Goal: Find specific page/section: Find specific page/section

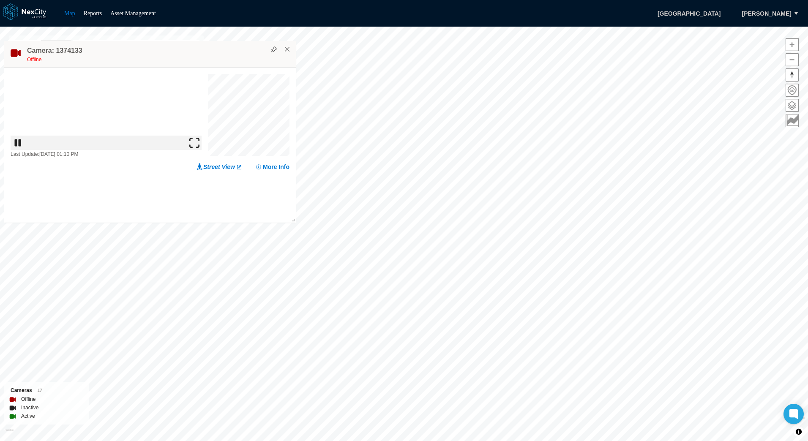
click at [196, 148] on img at bounding box center [194, 143] width 10 height 10
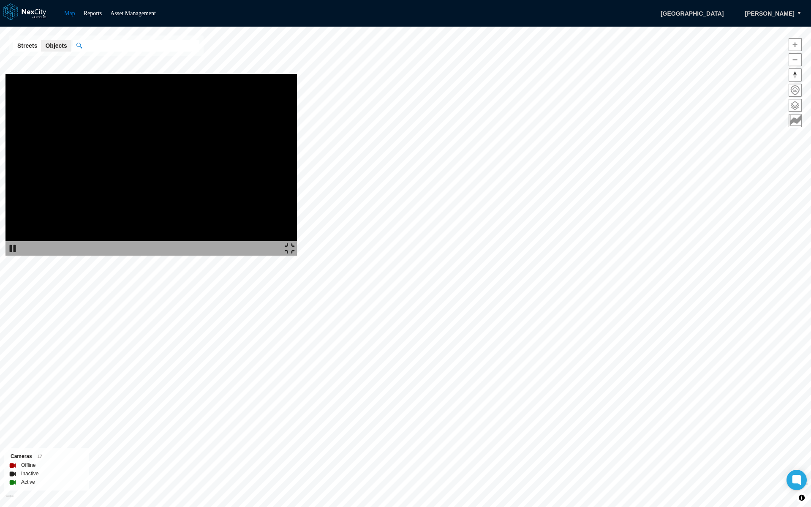
click at [295, 253] on img at bounding box center [290, 248] width 10 height 10
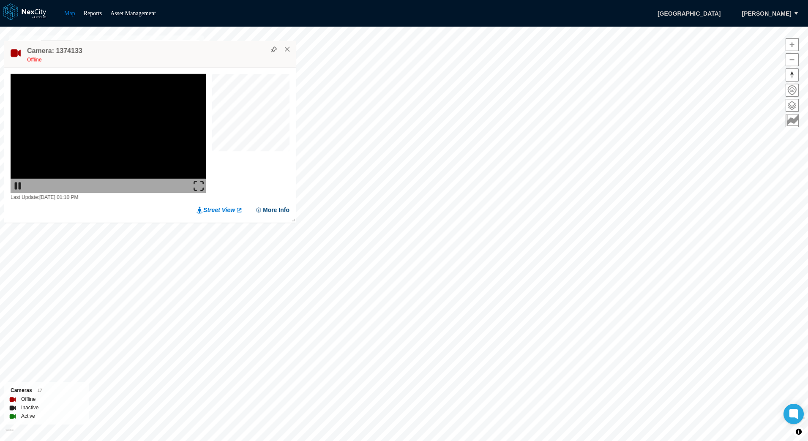
click at [282, 210] on button "More Info" at bounding box center [272, 210] width 34 height 8
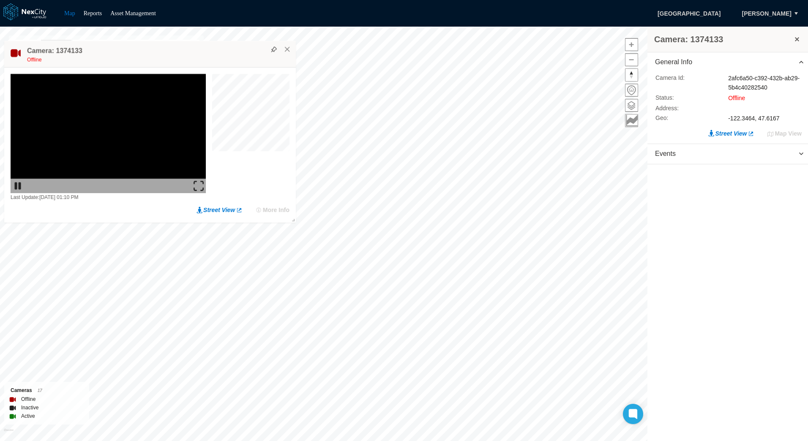
click at [741, 77] on div "2afc6a50-c392-432b-ab29-5b4c40282540" at bounding box center [765, 83] width 74 height 19
drag, startPoint x: 765, startPoint y: 86, endPoint x: 727, endPoint y: 81, distance: 38.4
click at [727, 81] on div "Camera Id : 2afc6a50-c392-432b-ab29-5b4c40282540" at bounding box center [728, 83] width 146 height 19
copy div "2afc6a50-c392-432b-ab29-5b4c40282540"
click at [685, 156] on span "Events" at bounding box center [727, 154] width 161 height 20
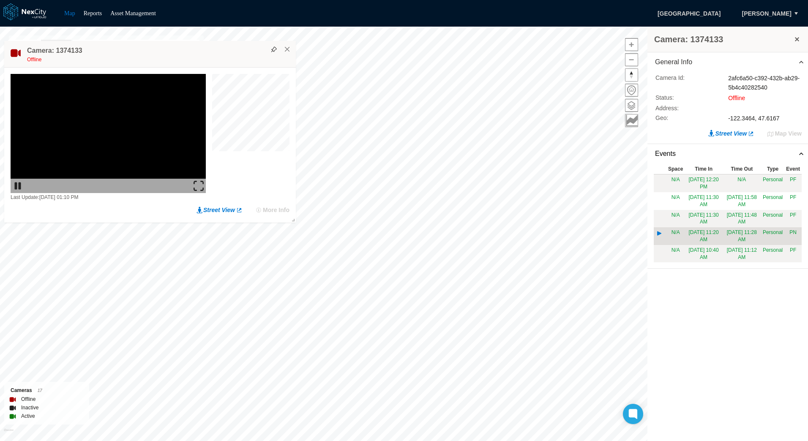
click at [697, 237] on td "[DATE] 11:20 AM" at bounding box center [703, 236] width 38 height 18
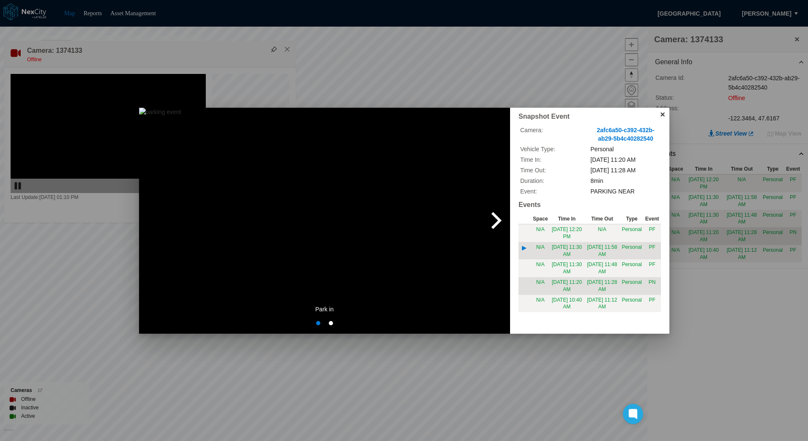
click at [588, 256] on td "[DATE] 11:58 AM" at bounding box center [602, 251] width 36 height 18
click at [583, 231] on td "[DATE] 12:20 PM" at bounding box center [566, 233] width 35 height 18
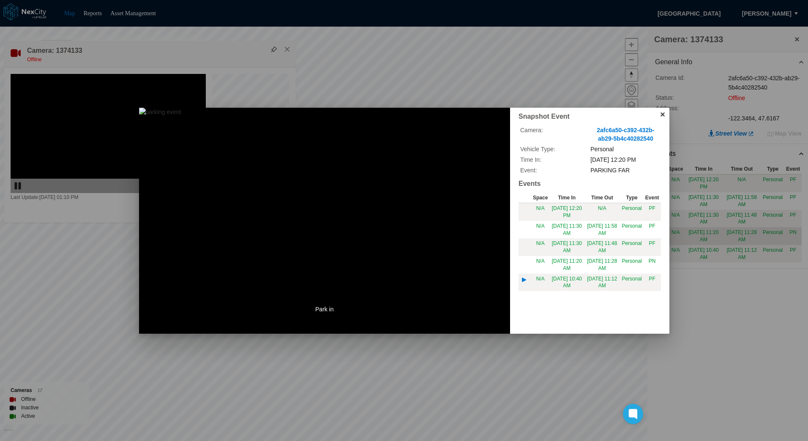
click at [570, 283] on td "[DATE] 10:40 AM" at bounding box center [566, 283] width 35 height 18
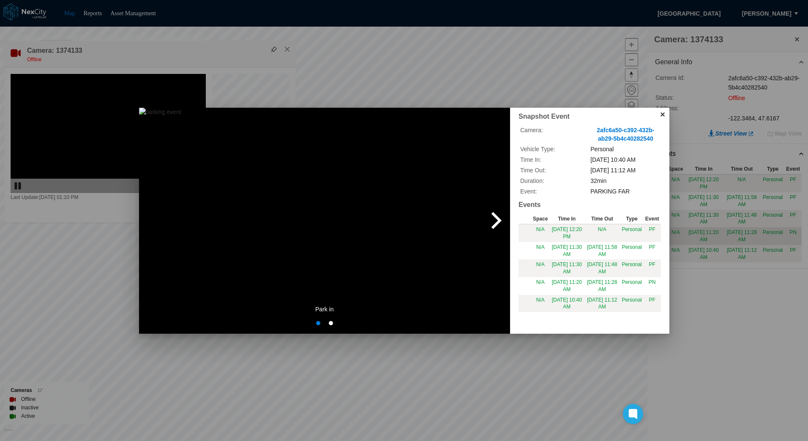
click at [496, 223] on span "next" at bounding box center [496, 221] width 27 height 136
click at [149, 218] on span "previous" at bounding box center [152, 221] width 27 height 136
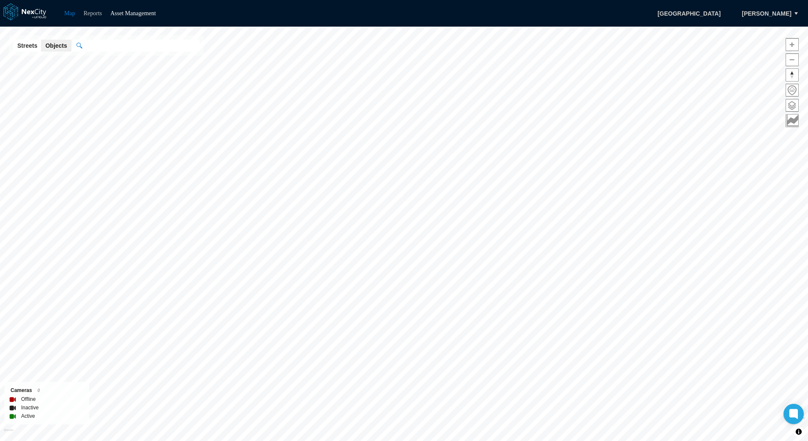
click at [92, 16] on link "Reports" at bounding box center [93, 13] width 19 height 6
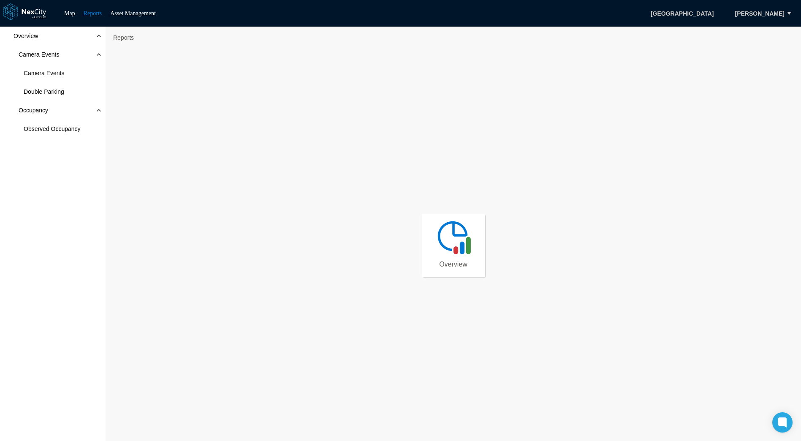
click at [460, 247] on img at bounding box center [454, 237] width 38 height 38
